Goal: Task Accomplishment & Management: Use online tool/utility

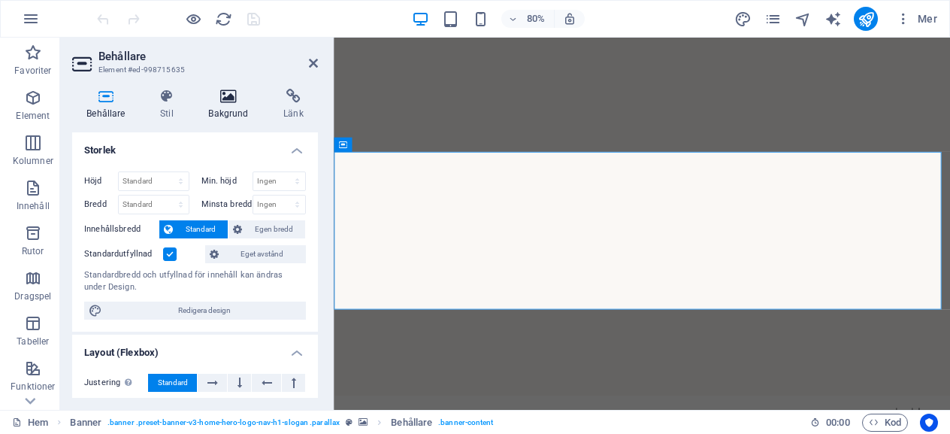
click at [229, 94] on icon at bounding box center [228, 96] width 69 height 15
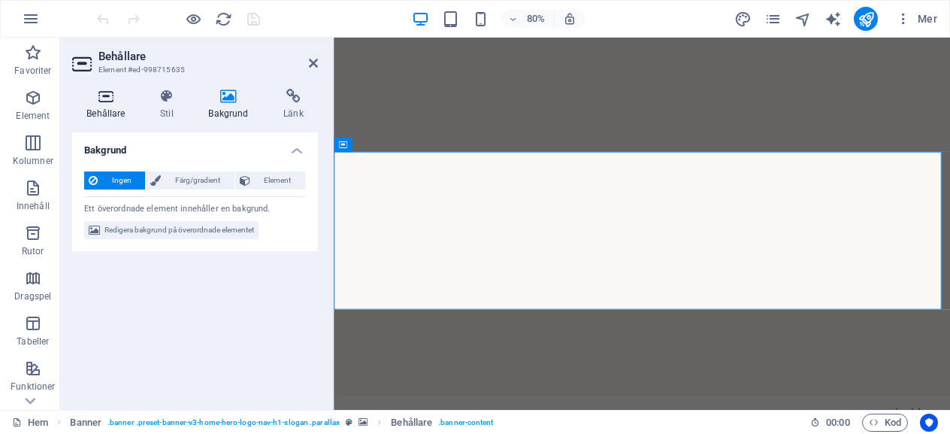
click at [110, 103] on icon at bounding box center [106, 96] width 68 height 15
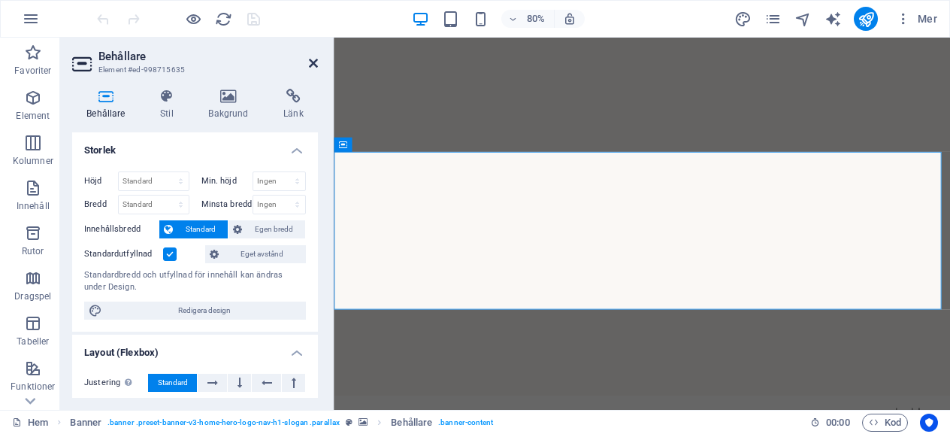
click at [314, 68] on icon at bounding box center [313, 63] width 9 height 12
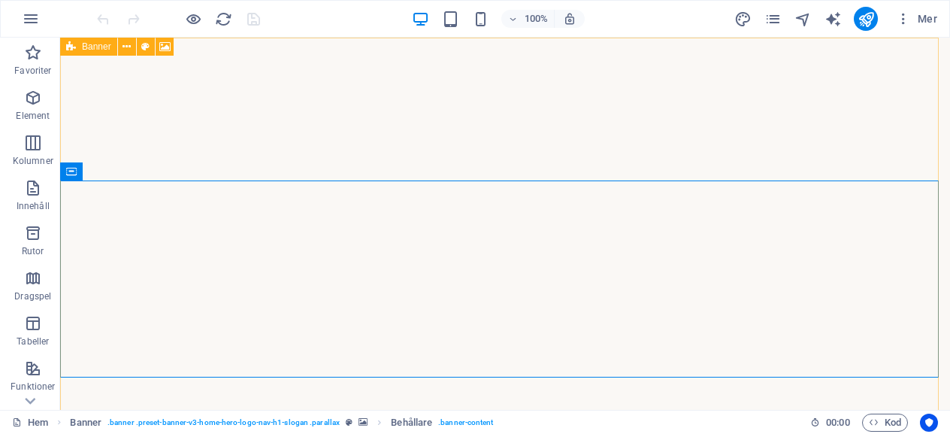
click at [65, 49] on div "Banner" at bounding box center [88, 47] width 57 height 18
select select "vh"
select select "header"
select select "fade"
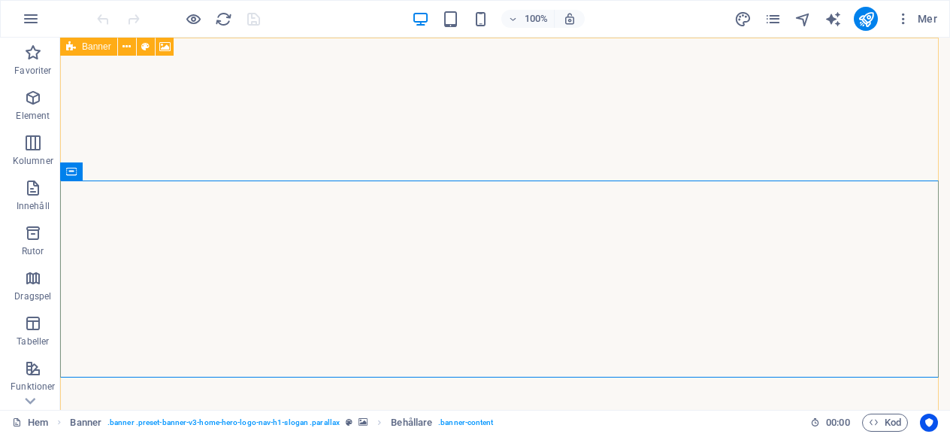
select select "ms"
select select "s"
select select "progressive"
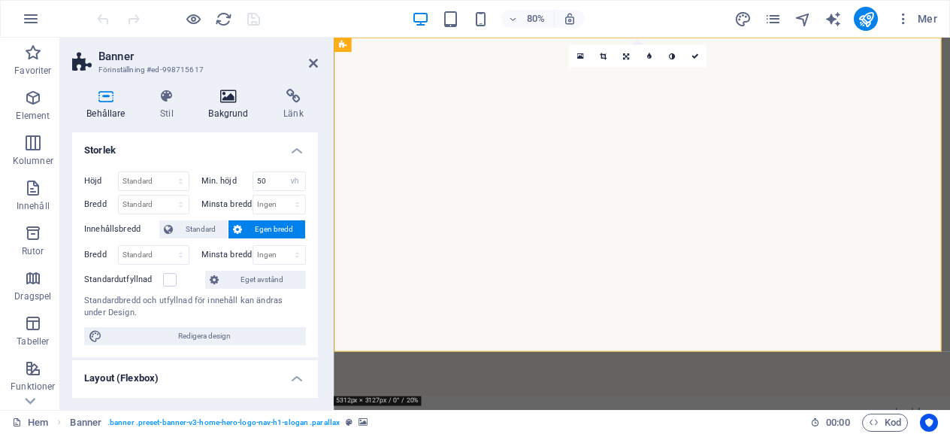
click at [221, 98] on icon at bounding box center [228, 96] width 69 height 15
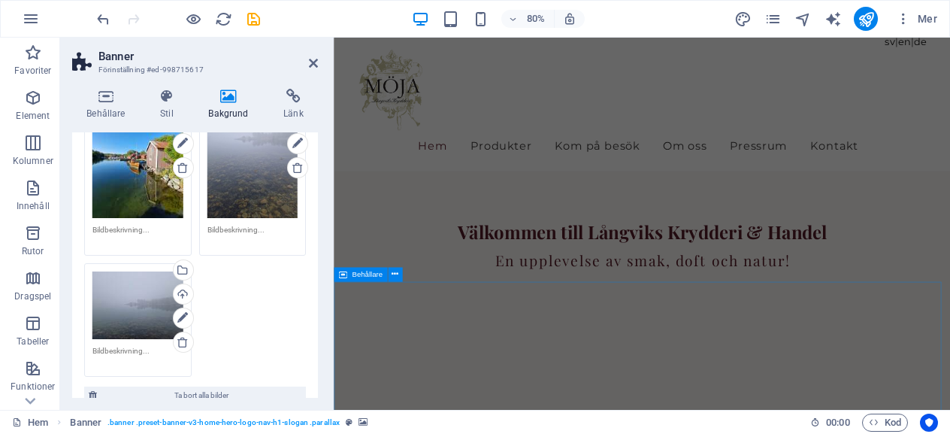
scroll to position [475, 0]
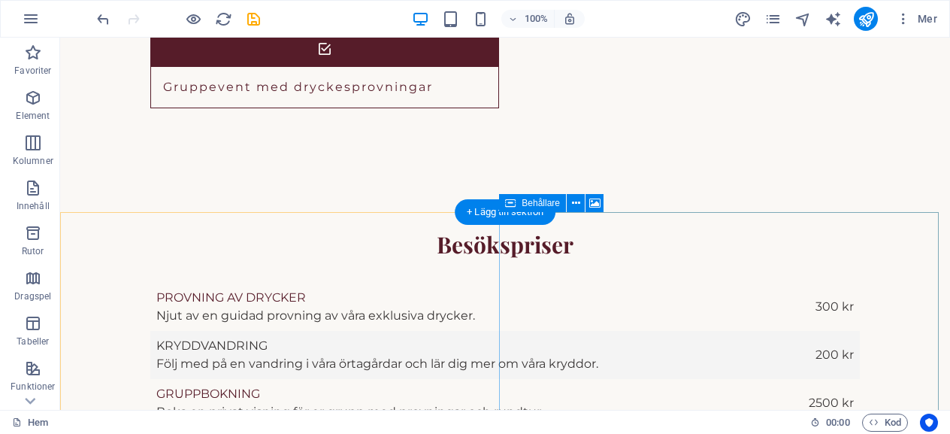
scroll to position [2835, 0]
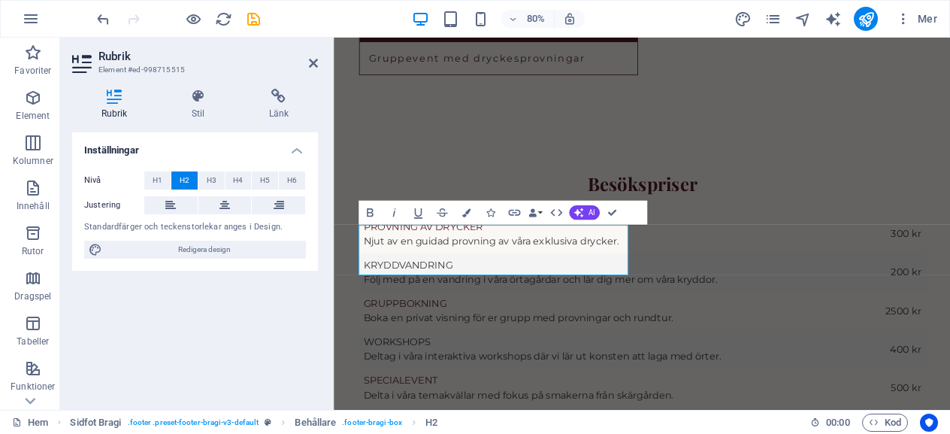
scroll to position [2718, 0]
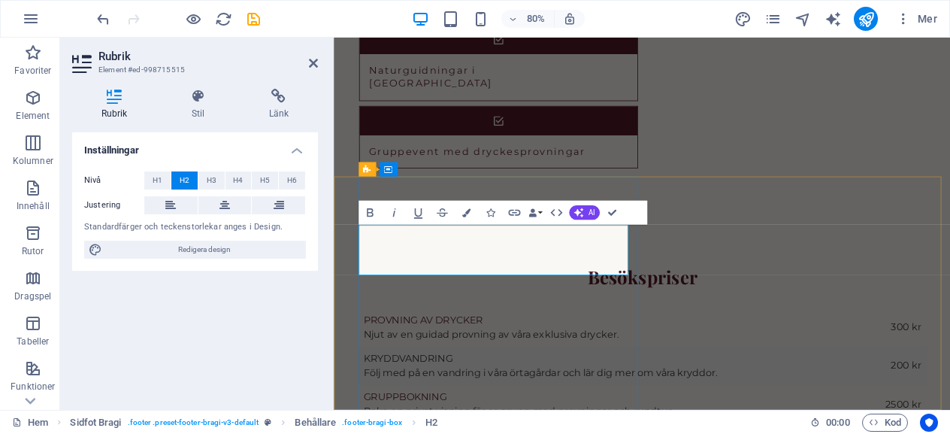
click at [310, 57] on icon at bounding box center [313, 63] width 9 height 12
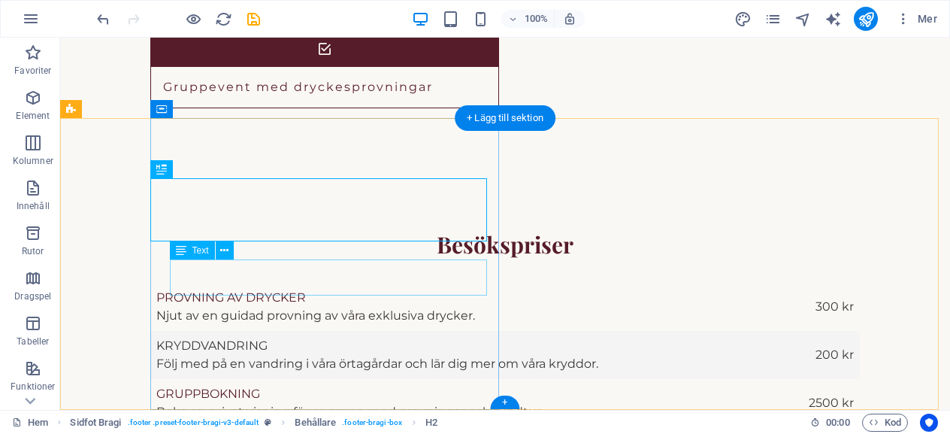
scroll to position [2835, 0]
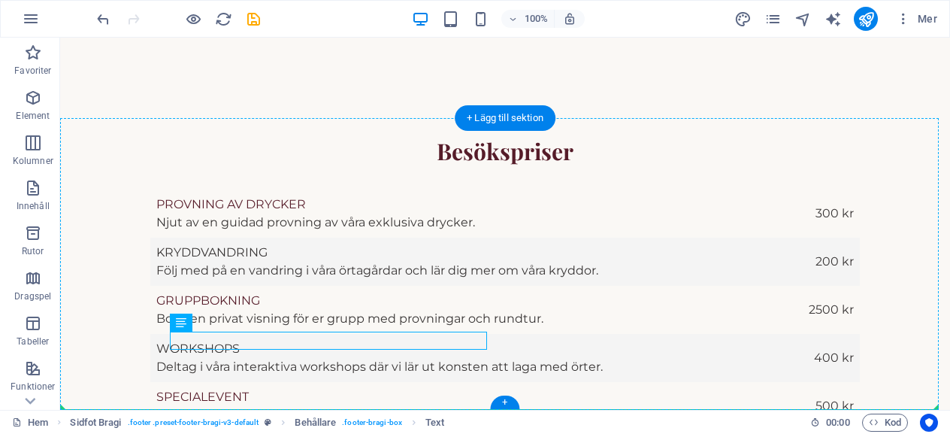
drag, startPoint x: 237, startPoint y: 364, endPoint x: 241, endPoint y: 378, distance: 15.0
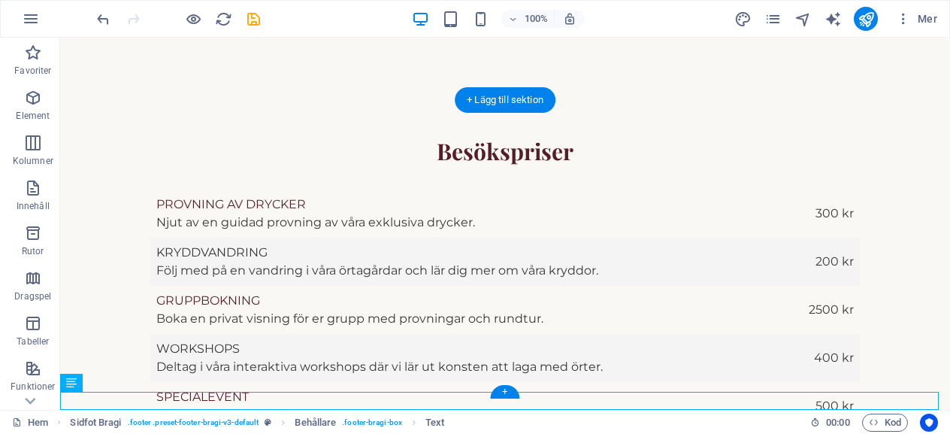
scroll to position [2853, 0]
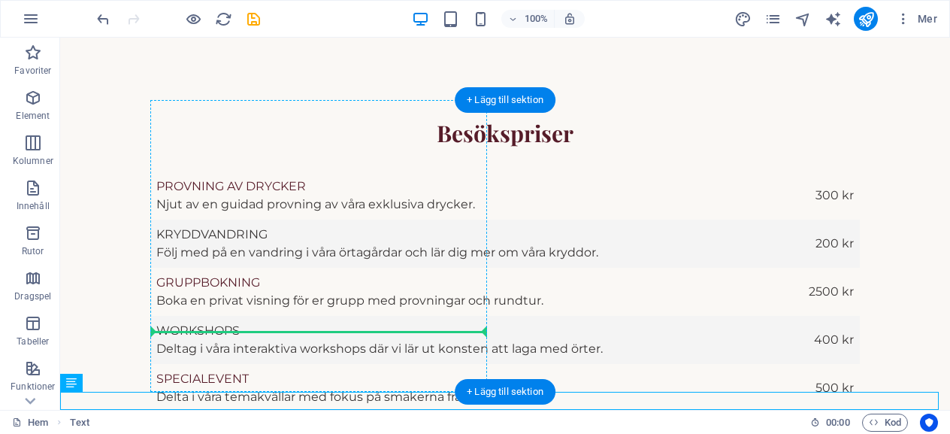
drag, startPoint x: 141, startPoint y: 423, endPoint x: 194, endPoint y: 328, distance: 108.3
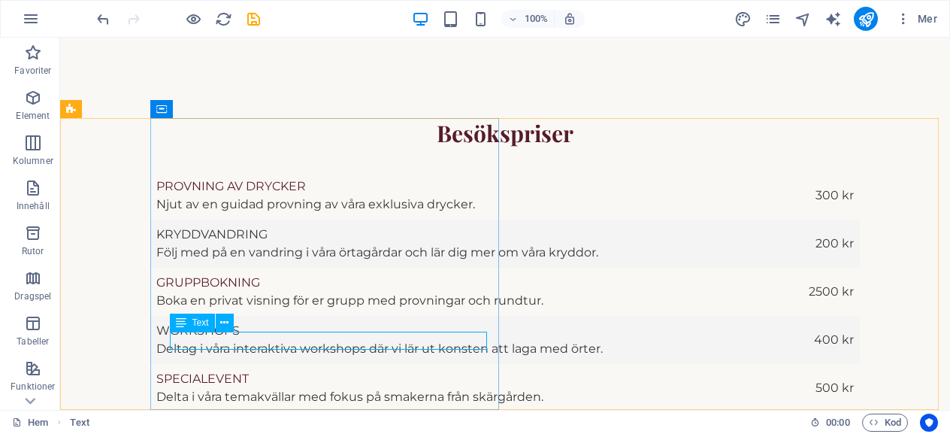
scroll to position [2835, 0]
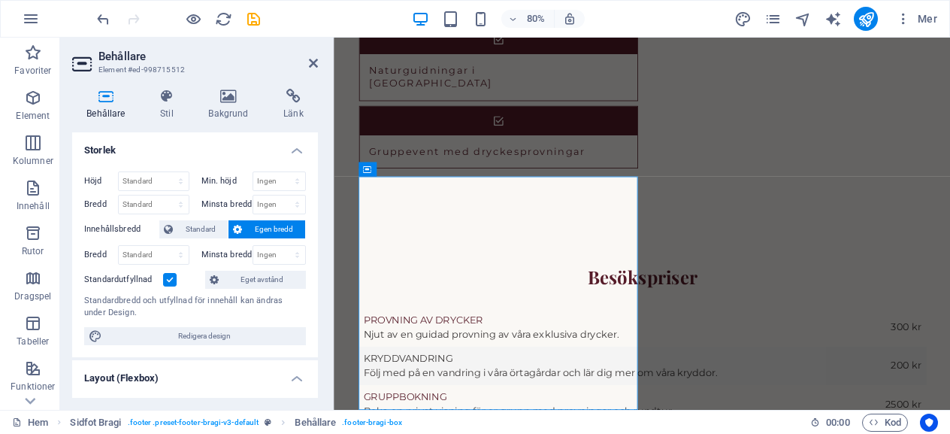
scroll to position [0, 0]
click at [165, 99] on icon at bounding box center [167, 96] width 42 height 15
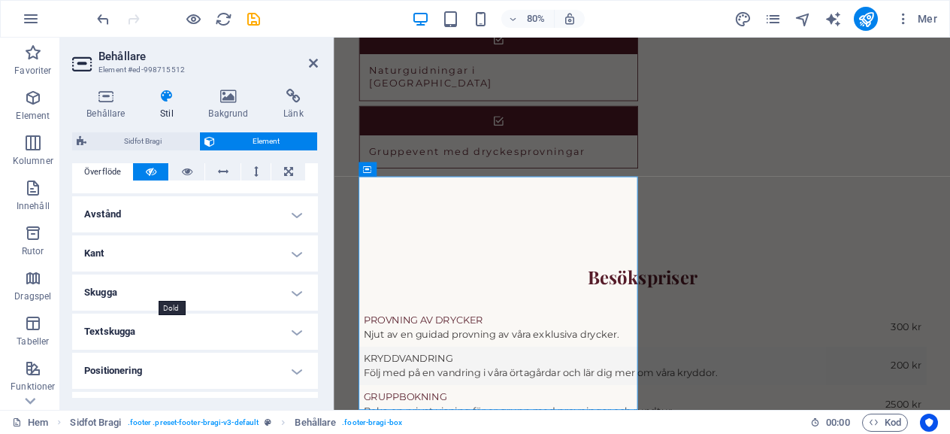
scroll to position [253, 0]
click at [295, 216] on h4 "Avstånd" at bounding box center [195, 214] width 246 height 36
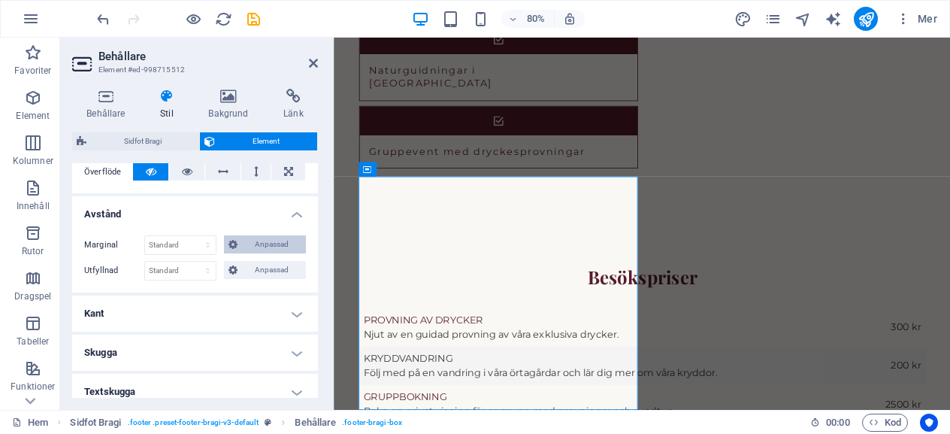
click at [239, 235] on button "Anpassad" at bounding box center [265, 244] width 83 height 18
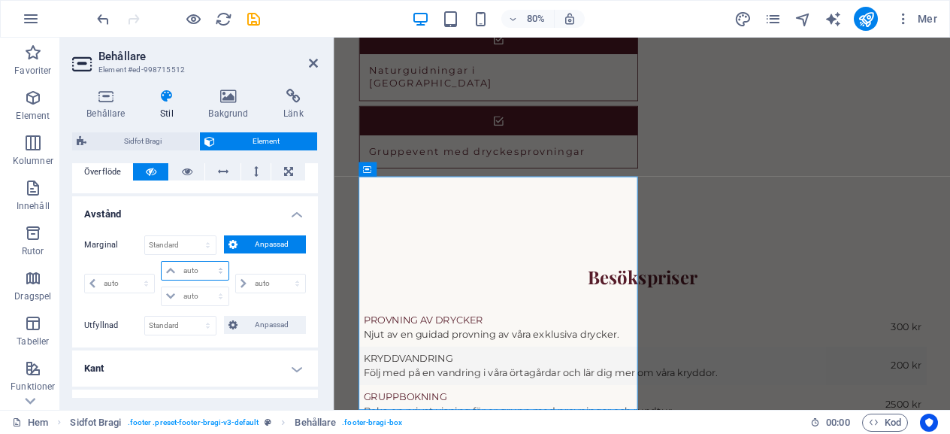
click at [194, 269] on select "auto px % rem vw vh" at bounding box center [195, 271] width 66 height 18
select select "px"
click at [205, 262] on select "auto px % rem vw vh" at bounding box center [195, 271] width 66 height 18
type input "0"
select select "px"
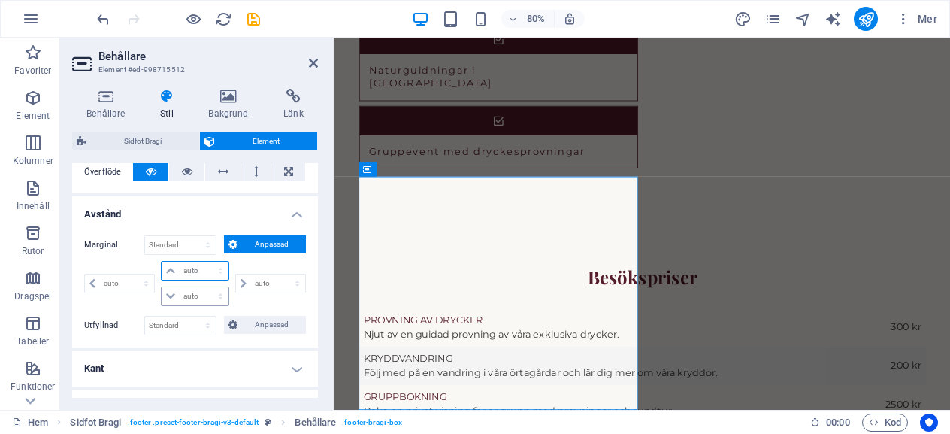
type input "0"
select select "px"
type input "0"
select select "px"
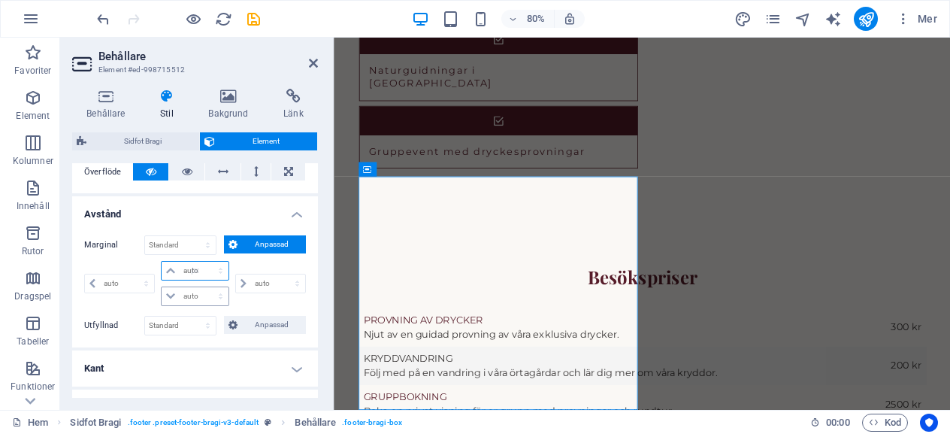
type input "0"
select select "px"
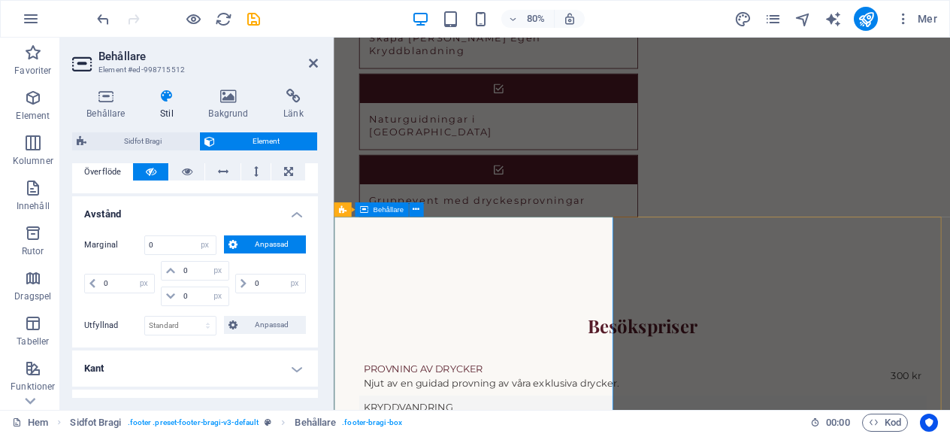
scroll to position [2718, 0]
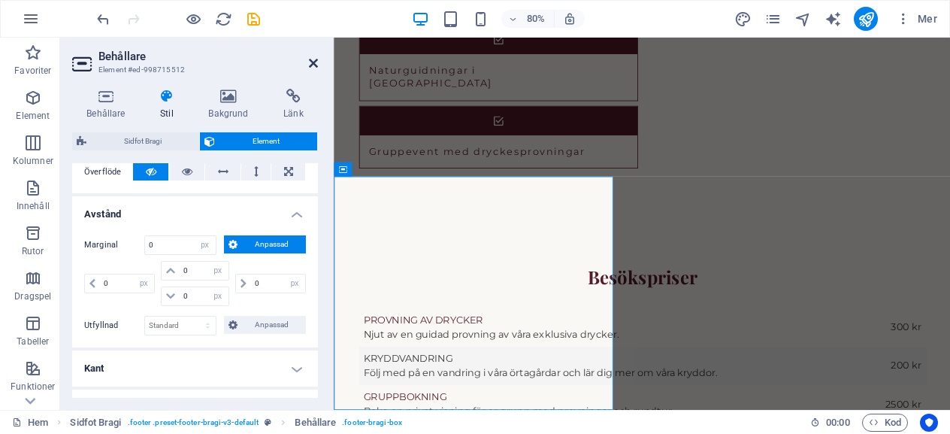
click at [310, 59] on icon at bounding box center [313, 63] width 9 height 12
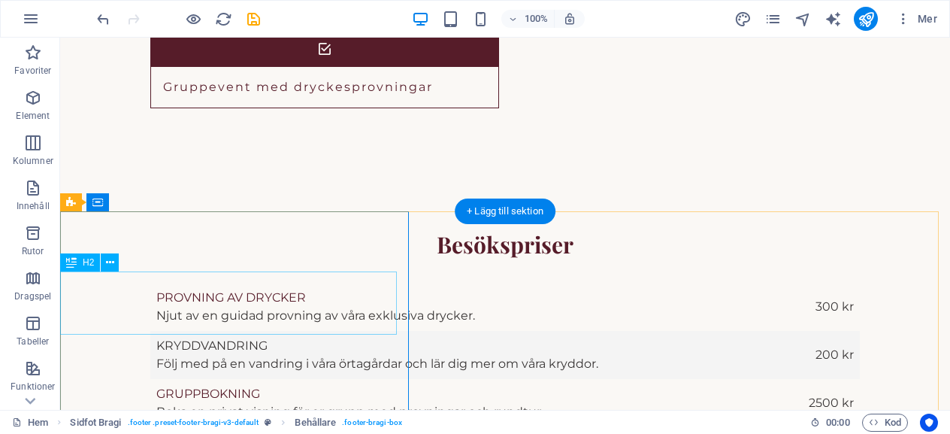
scroll to position [2835, 0]
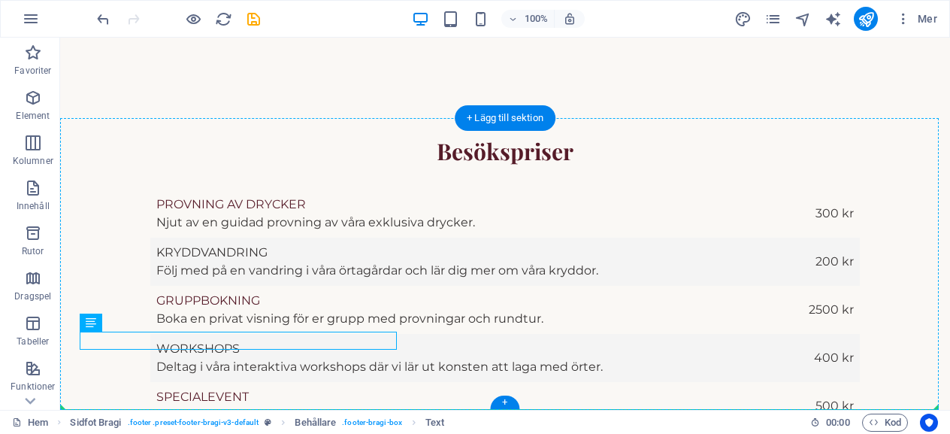
drag, startPoint x: 161, startPoint y: 344, endPoint x: 170, endPoint y: 368, distance: 25.0
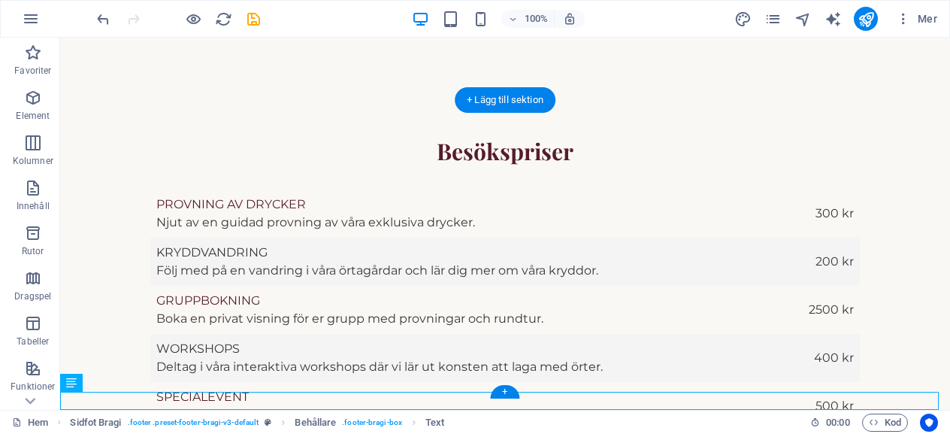
scroll to position [2853, 0]
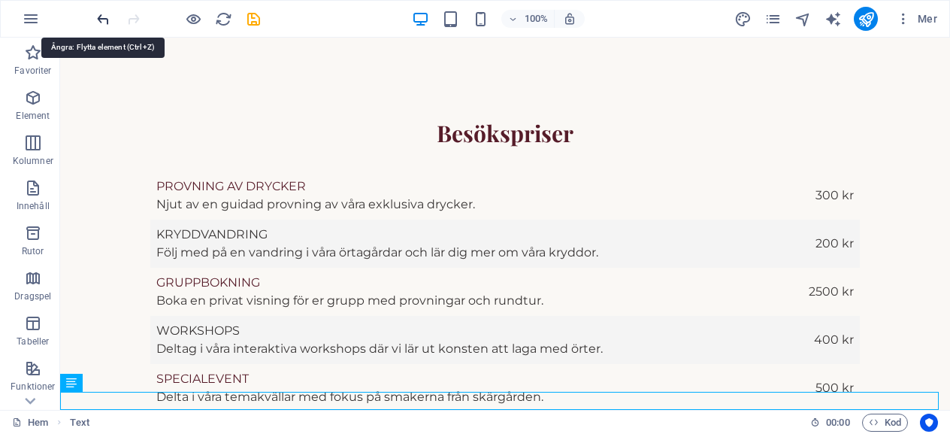
click at [107, 16] on icon "undo" at bounding box center [103, 19] width 17 height 17
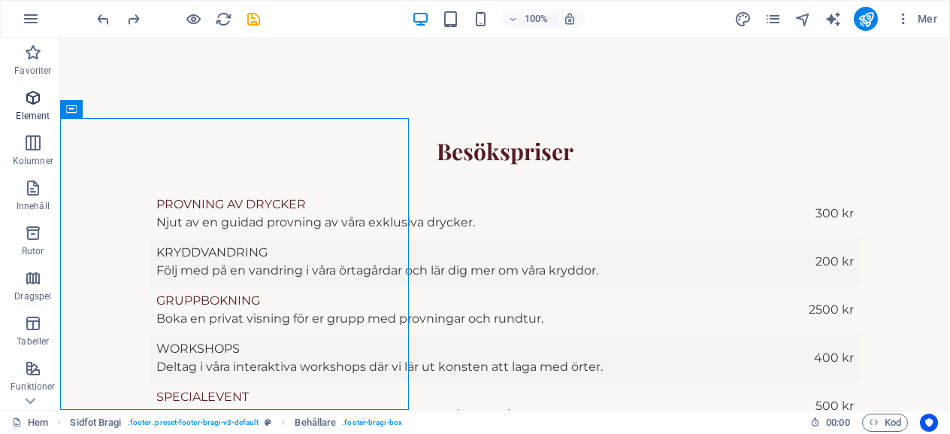
click at [30, 101] on icon "button" at bounding box center [33, 98] width 18 height 18
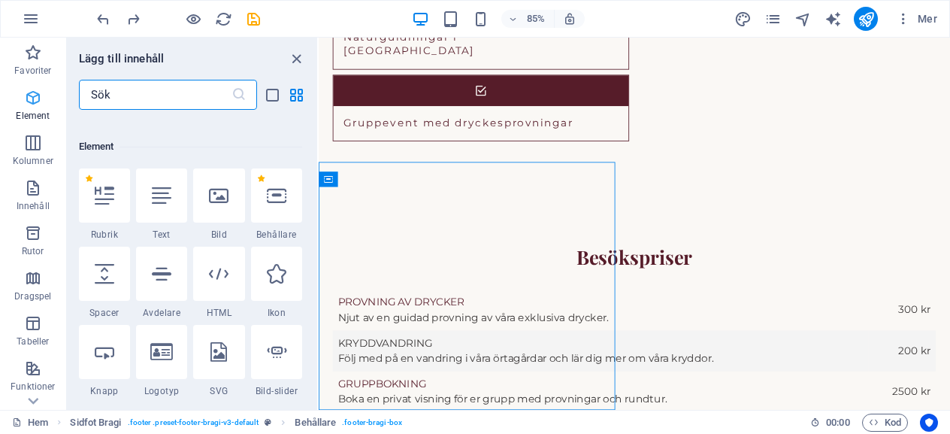
scroll to position [160, 0]
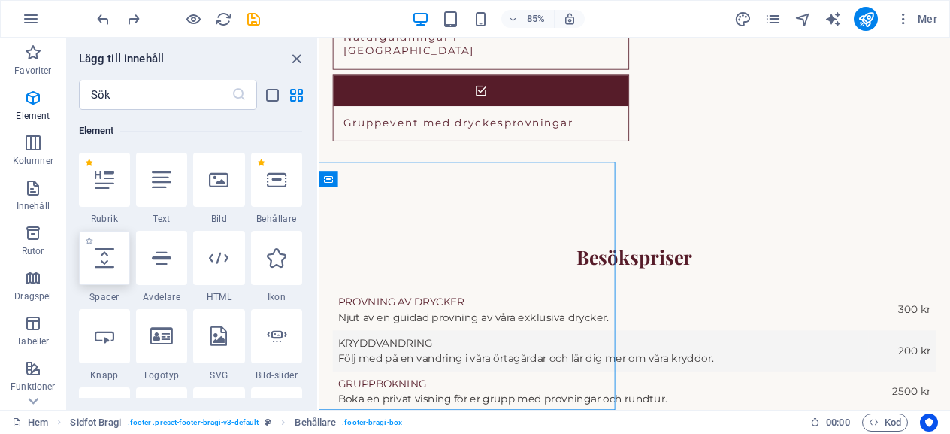
click at [108, 262] on icon at bounding box center [105, 258] width 20 height 20
select select "px"
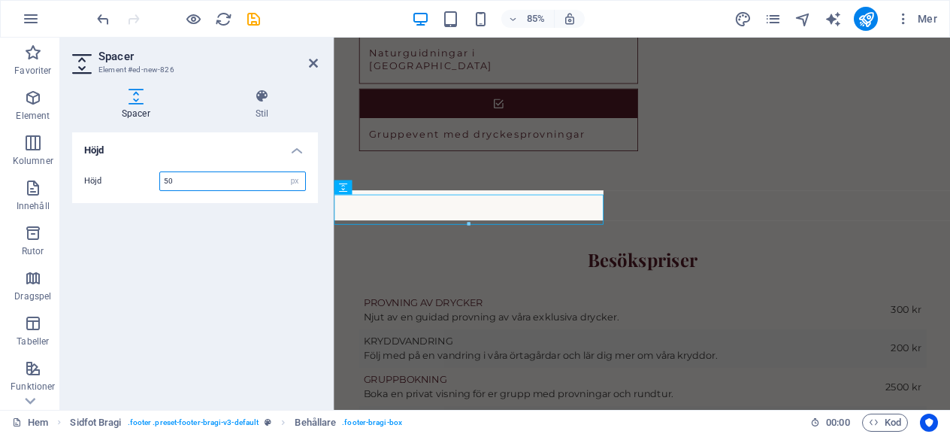
scroll to position [2756, 0]
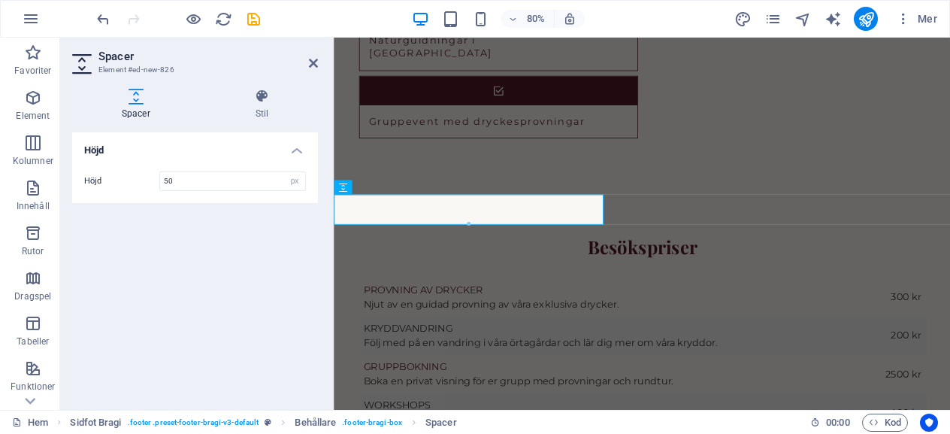
click at [308, 59] on h2 "Spacer" at bounding box center [207, 57] width 219 height 14
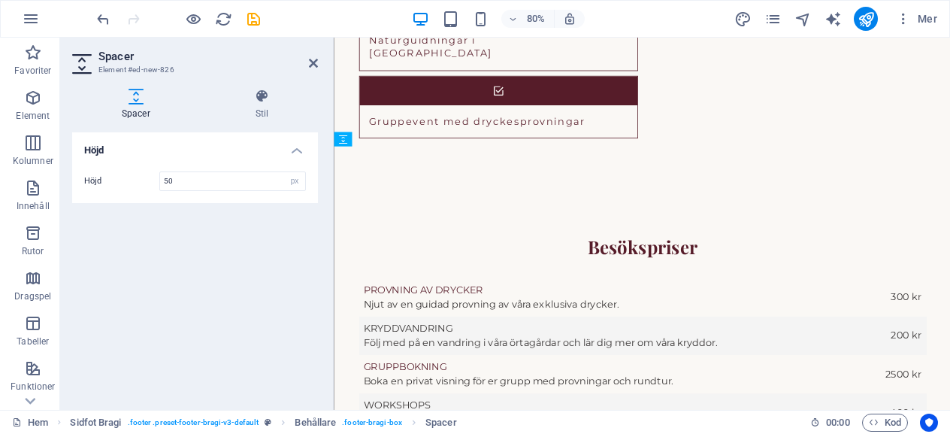
scroll to position [2774, 0]
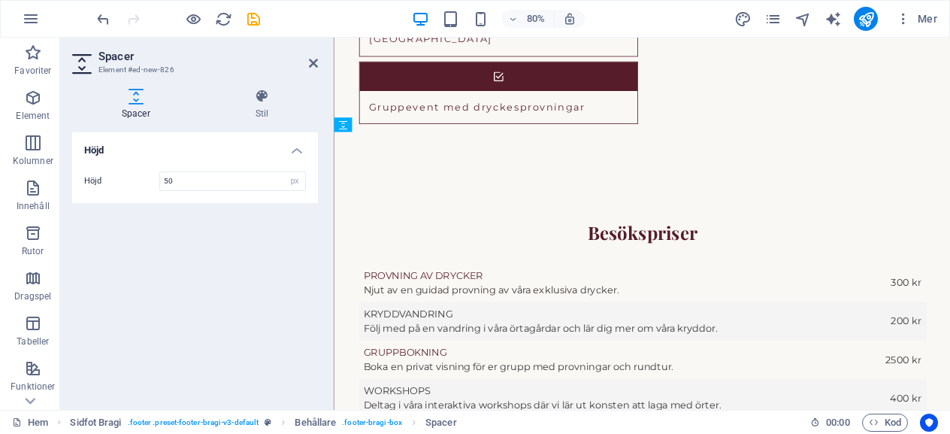
drag, startPoint x: 364, startPoint y: 253, endPoint x: 400, endPoint y: 397, distance: 148.7
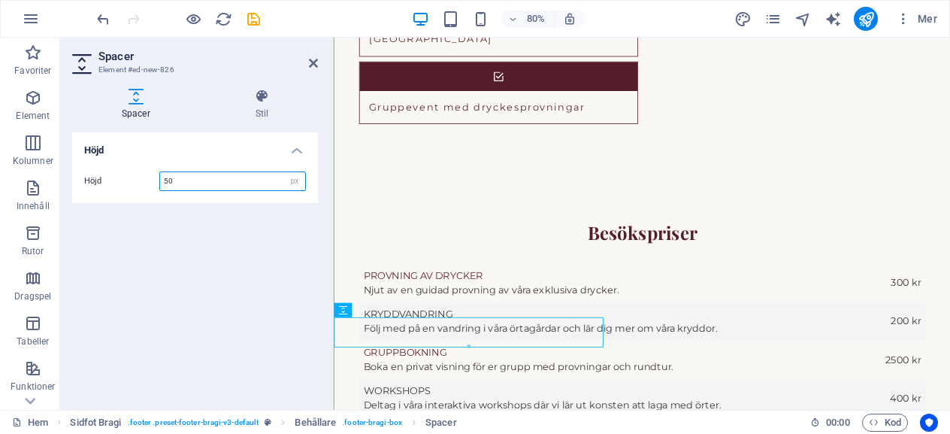
click at [173, 183] on input "50" at bounding box center [232, 181] width 145 height 18
type input "5"
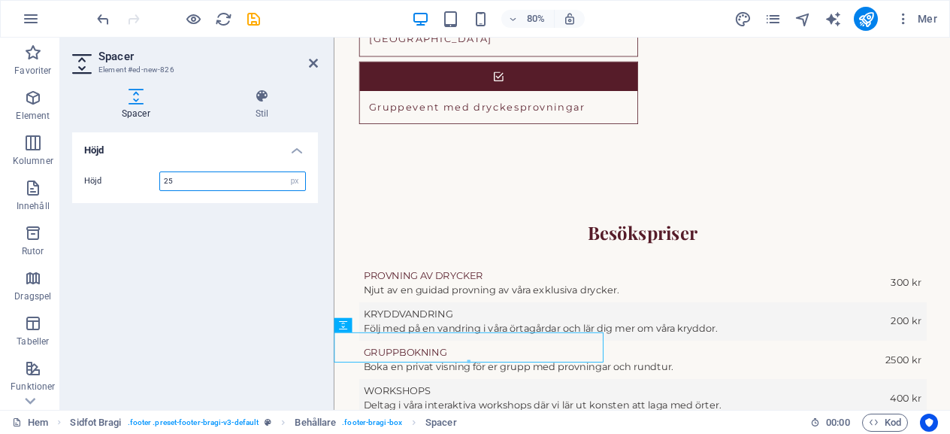
scroll to position [2755, 0]
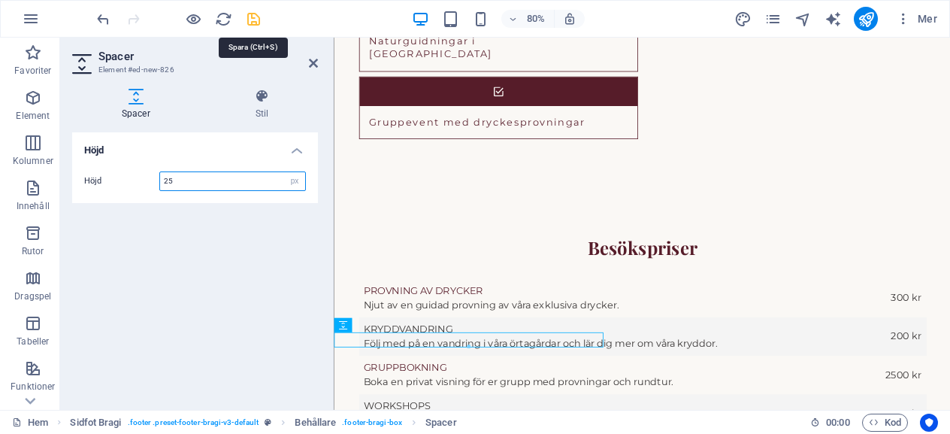
type input "25"
click at [253, 15] on icon "save" at bounding box center [253, 19] width 17 height 17
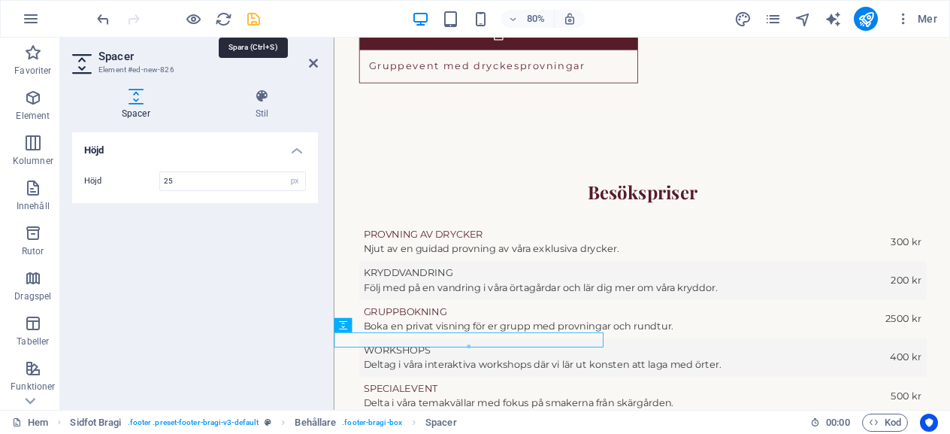
checkbox input "false"
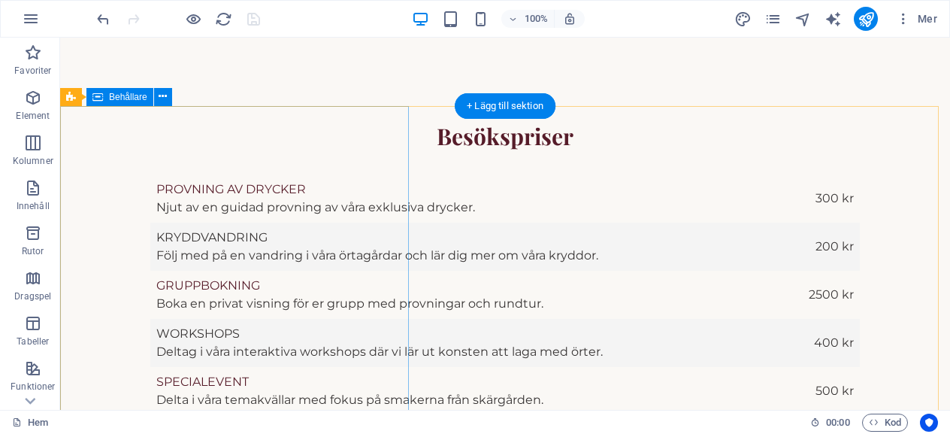
scroll to position [2848, 0]
